Goal: Transaction & Acquisition: Purchase product/service

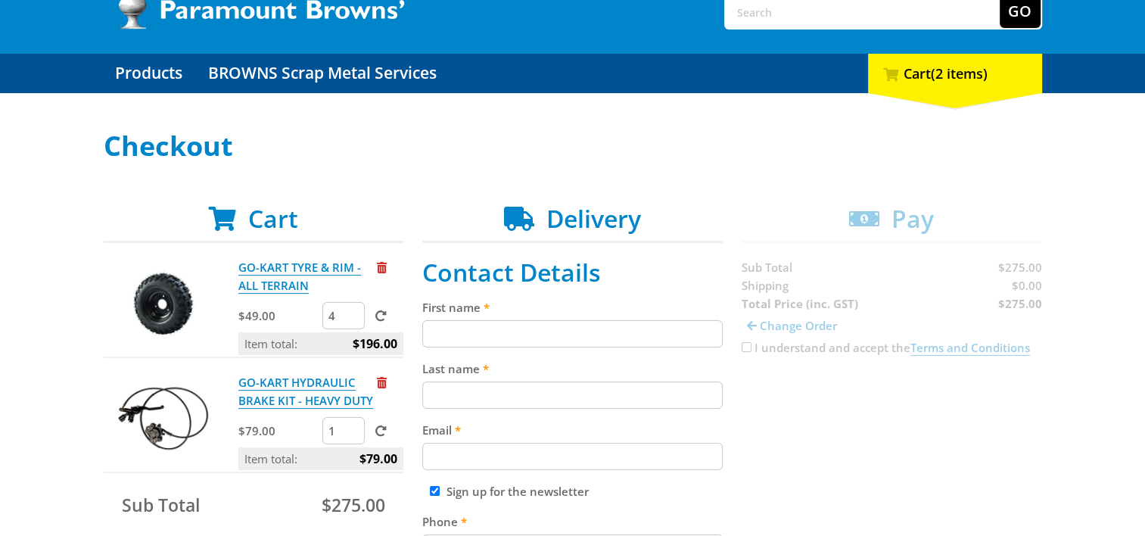
scroll to position [106, 0]
click at [377, 267] on span "Remove from cart" at bounding box center [382, 267] width 10 height 11
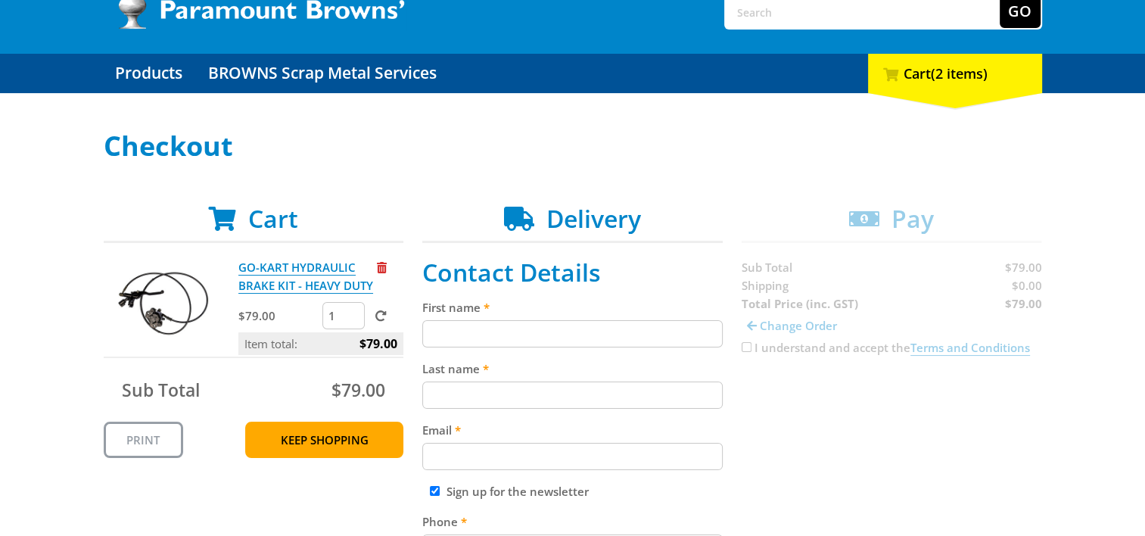
click at [387, 267] on span "Remove from cart" at bounding box center [382, 267] width 10 height 11
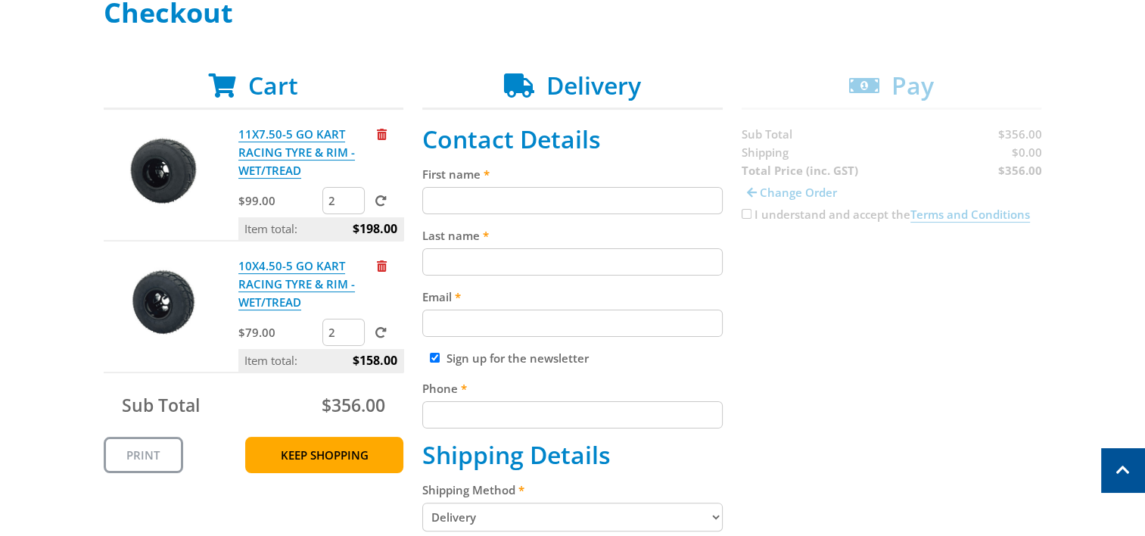
scroll to position [251, 0]
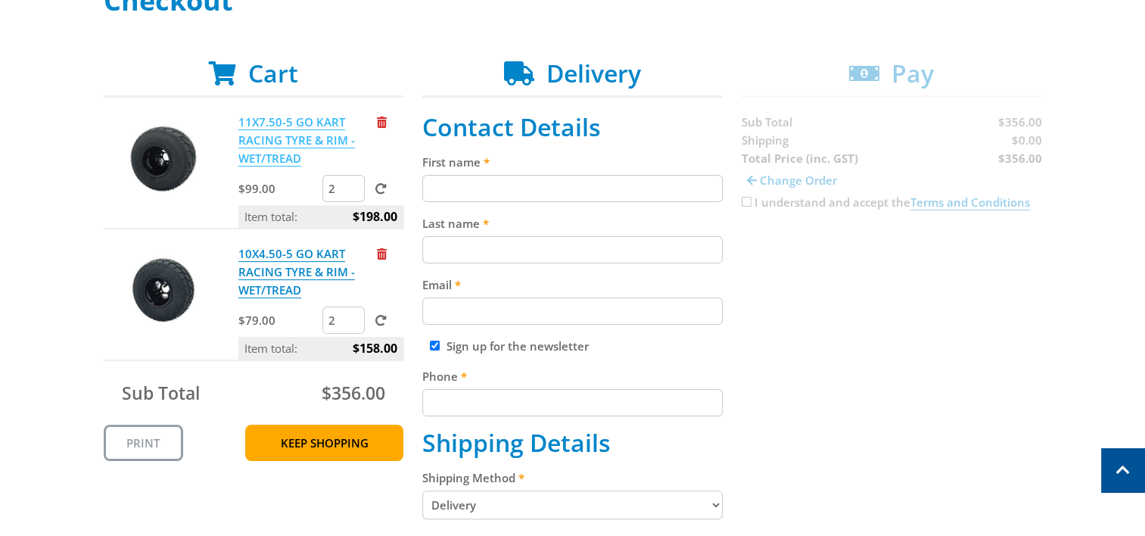
click at [260, 164] on link "11X7.50-5 GO KART RACING TYRE & RIM - WET/TREAD" at bounding box center [296, 140] width 117 height 52
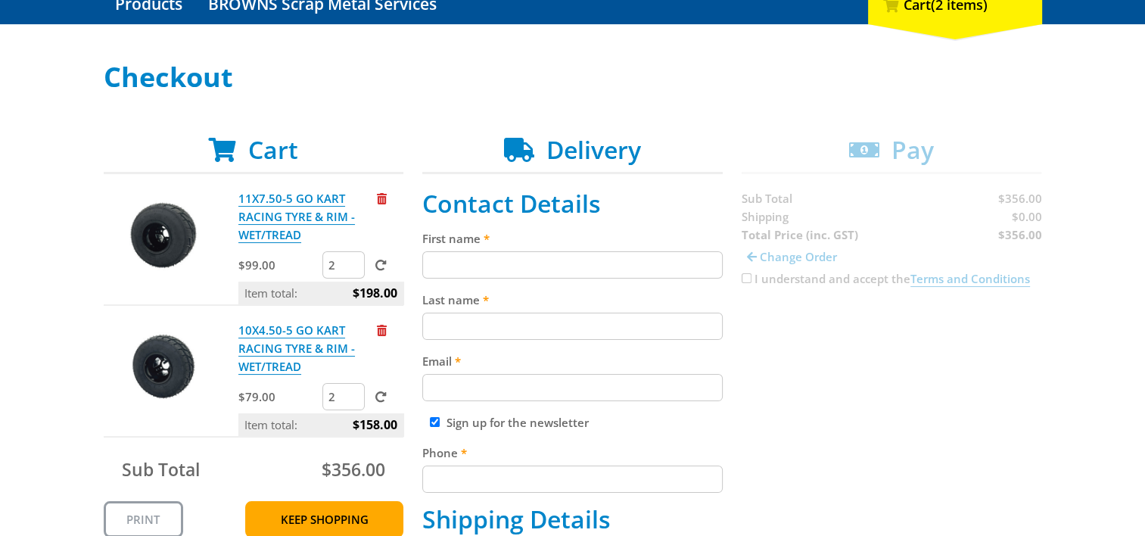
scroll to position [190, 0]
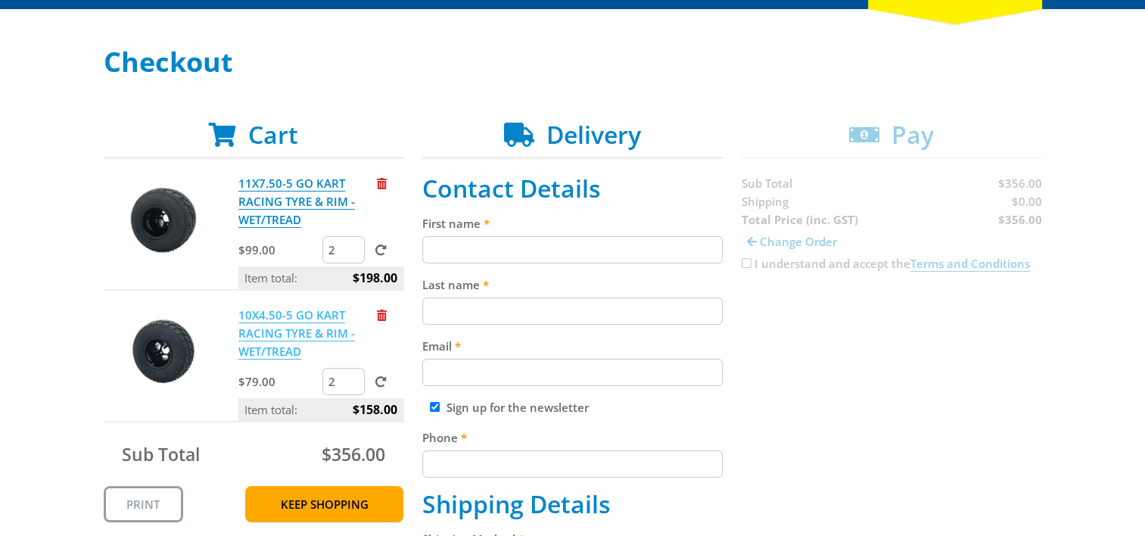
click at [286, 333] on link "10X4.50-5 GO KART RACING TYRE & RIM - WET/TREAD" at bounding box center [296, 333] width 117 height 52
